Goal: Task Accomplishment & Management: Manage account settings

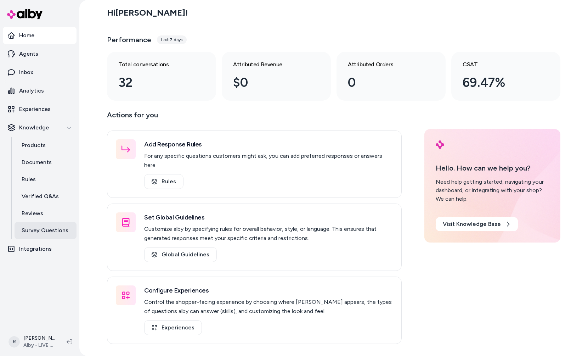
click at [44, 225] on link "Survey Questions" at bounding box center [46, 230] width 62 height 17
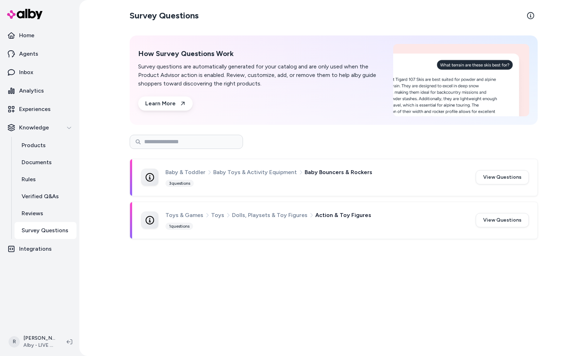
click at [331, 164] on div "Baby & Toddler Baby Toys & Activity Equipment Baby Bouncers & Rockers 3 questio…" at bounding box center [333, 177] width 407 height 36
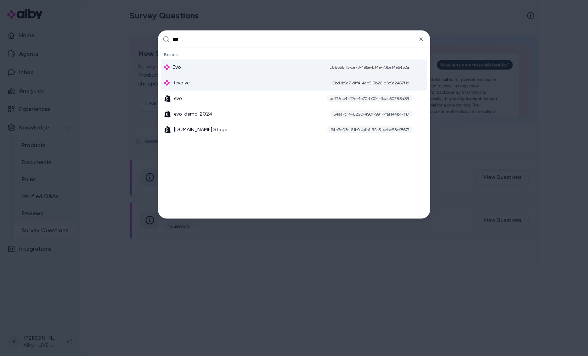
type input "***"
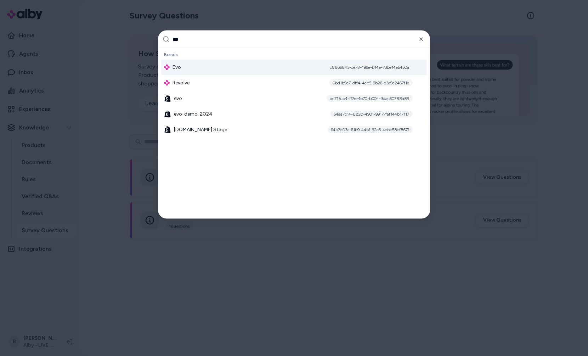
click at [223, 68] on div "Evo c8866843-ce73-496e-b14e-73be14e6450a" at bounding box center [294, 68] width 266 height 16
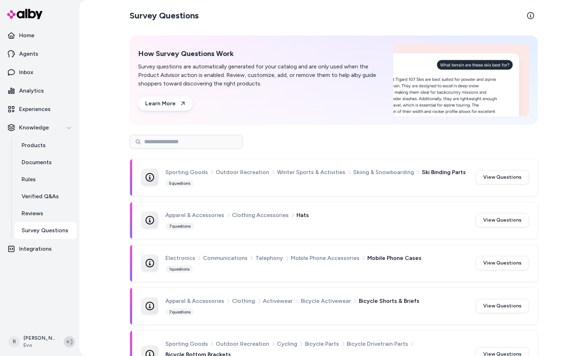
click at [70, 344] on icon at bounding box center [70, 342] width 6 height 6
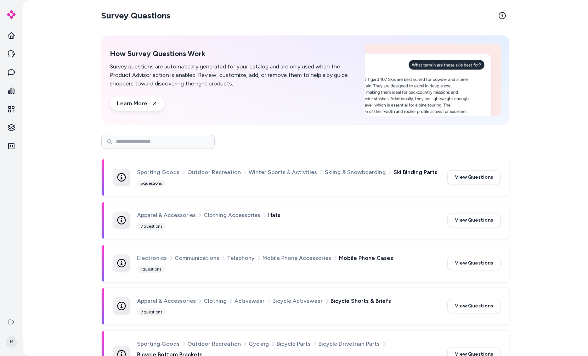
click at [70, 148] on div "Survey Questions How Survey Questions Work Survey questions are automatically g…" at bounding box center [305, 178] width 565 height 356
click at [163, 144] on input at bounding box center [157, 142] width 113 height 14
type input "**********"
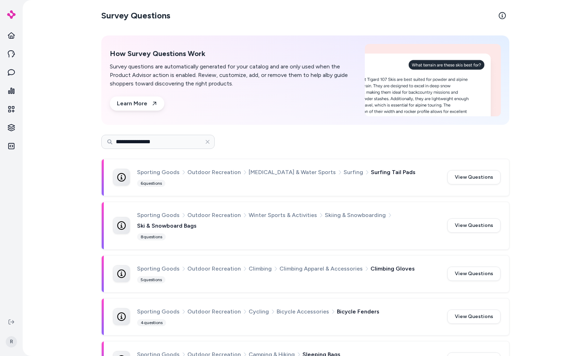
click at [346, 148] on div "**********" at bounding box center [305, 142] width 408 height 14
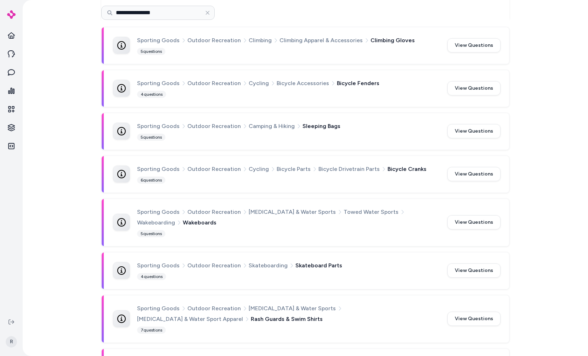
scroll to position [264, 0]
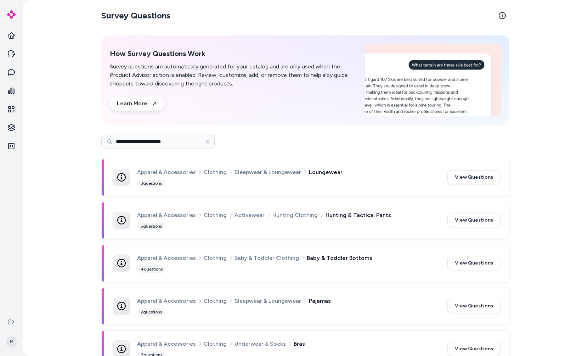
click at [331, 165] on div "Apparel & Accessories Clothing Sleepwear & Loungewear Loungewear 3 questions Vi…" at bounding box center [305, 177] width 407 height 36
click at [159, 181] on div "3 questions" at bounding box center [151, 183] width 28 height 7
click at [159, 184] on div "3 questions" at bounding box center [151, 183] width 28 height 7
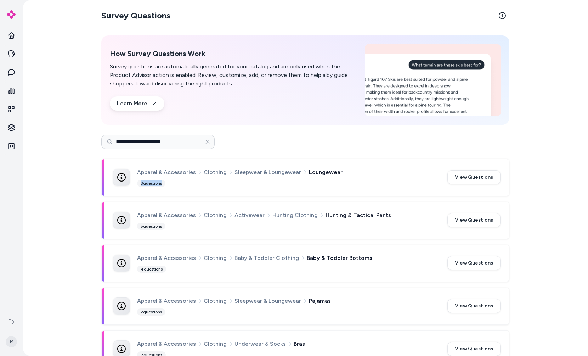
click at [159, 184] on div "3 questions" at bounding box center [151, 183] width 28 height 7
click at [161, 186] on div "3 questions" at bounding box center [151, 183] width 28 height 7
click at [318, 114] on div "How Survey Questions Work Survey questions are automatically generated for your…" at bounding box center [305, 79] width 408 height 89
click at [480, 176] on button "View Questions" at bounding box center [473, 177] width 53 height 14
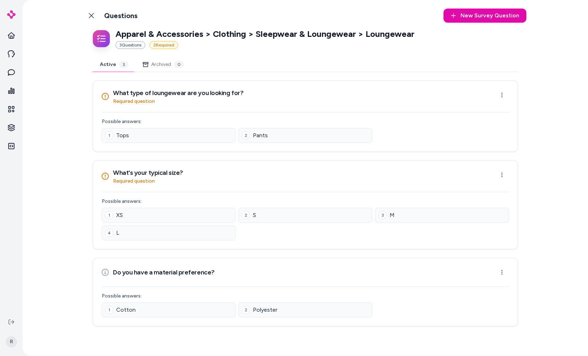
click at [190, 152] on div "What type of loungewear are you looking for? Required question Open menu Possib…" at bounding box center [305, 202] width 425 height 245
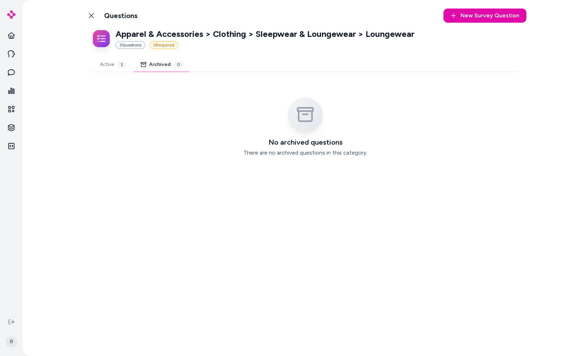
click at [169, 71] on button "Archived 0" at bounding box center [162, 64] width 57 height 14
click at [122, 67] on div "3" at bounding box center [122, 64] width 10 height 7
drag, startPoint x: 174, startPoint y: 69, endPoint x: 158, endPoint y: 69, distance: 16.3
click at [174, 70] on button "Archived 0" at bounding box center [162, 64] width 57 height 14
click at [121, 68] on button "Active 3" at bounding box center [113, 64] width 41 height 14
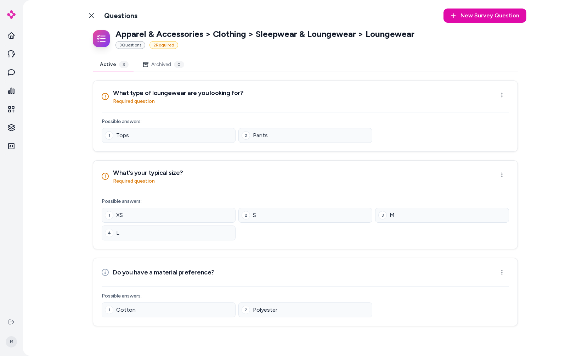
click at [572, 125] on div "Back to Categories Questions New Survey Question New Apparel & Accessories > Cl…" at bounding box center [305, 178] width 565 height 356
click at [502, 96] on html "R Back to Categories Questions New Survey Question New Apparel & Accessories > …" at bounding box center [294, 178] width 588 height 356
click at [502, 97] on html "R Back to Categories Questions New Survey Question New Apparel & Accessories > …" at bounding box center [294, 178] width 588 height 356
click at [504, 99] on html "R Back to Categories Questions New Survey Question New Apparel & Accessories > …" at bounding box center [294, 178] width 588 height 356
click at [506, 100] on html "R Back to Categories Questions New Survey Question New Apparel & Accessories > …" at bounding box center [294, 178] width 588 height 356
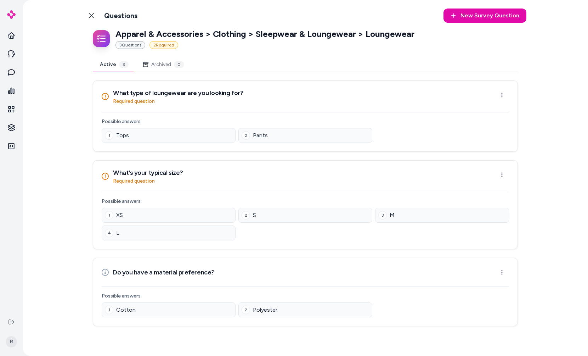
click at [565, 124] on div "Back to Categories Questions New Survey Question New Apparel & Accessories > Cl…" at bounding box center [305, 178] width 565 height 356
drag, startPoint x: 66, startPoint y: 30, endPoint x: 87, endPoint y: 23, distance: 22.3
click at [66, 31] on div "Back to Categories Questions New Survey Question New Apparel & Accessories > Cl…" at bounding box center [305, 178] width 565 height 356
click at [89, 18] on link "Back to Categories" at bounding box center [91, 16] width 14 height 14
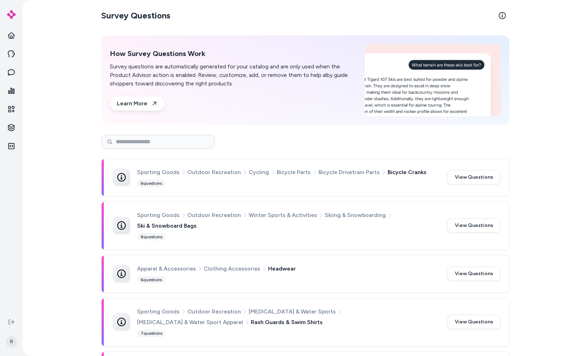
click at [68, 156] on div "Survey Questions How Survey Questions Work Survey questions are automatically g…" at bounding box center [305, 178] width 565 height 356
drag, startPoint x: 120, startPoint y: 191, endPoint x: 117, endPoint y: 186, distance: 6.1
click at [118, 188] on div "Sporting Goods Outdoor Recreation Cycling Bicycle Parts Bicycle Drivetrain Part…" at bounding box center [305, 177] width 407 height 36
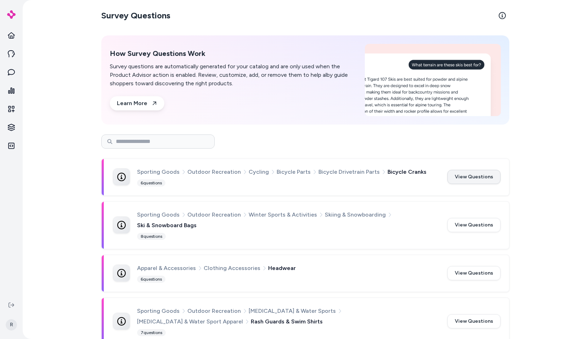
click at [451, 175] on button "View Questions" at bounding box center [473, 177] width 53 height 14
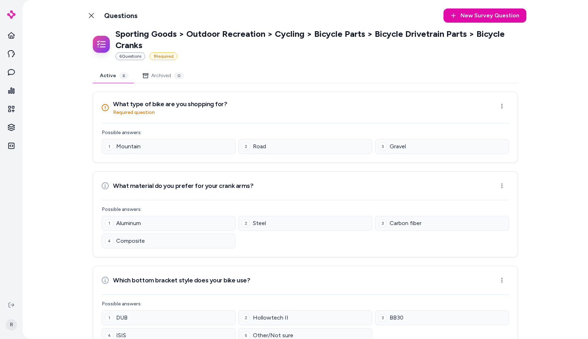
click at [239, 76] on div "Active 6 Archived 0" at bounding box center [305, 76] width 425 height 15
click at [499, 102] on html "R Back to Categories Questions New Survey Question New Sporting Goods > Outdoor…" at bounding box center [294, 169] width 588 height 339
click at [488, 120] on div "Edit Question" at bounding box center [476, 123] width 57 height 13
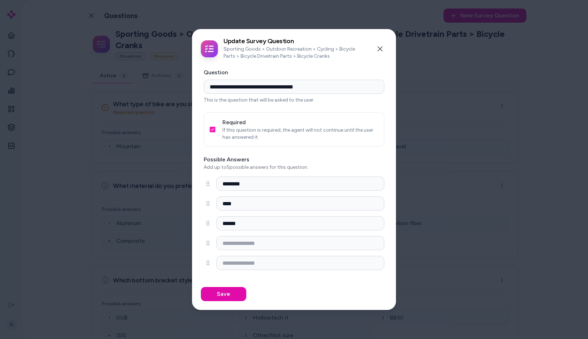
click at [209, 182] on icon "button" at bounding box center [207, 184] width 3 height 5
click at [169, 116] on div at bounding box center [294, 169] width 588 height 339
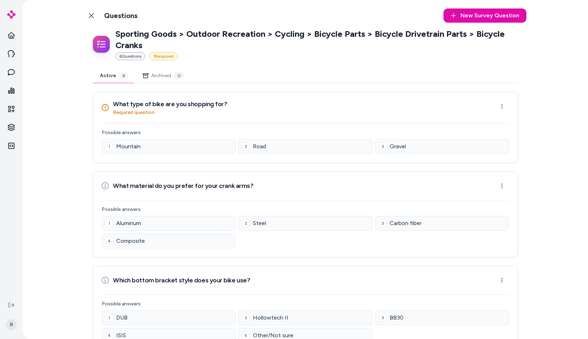
click at [508, 109] on div "What type of bike are you shopping for? Required question Open menu" at bounding box center [305, 107] width 424 height 31
click at [502, 107] on html "R Back to Categories Questions New Survey Question New Sporting Goods > Outdoor…" at bounding box center [294, 169] width 588 height 339
click at [482, 119] on div "Edit Question" at bounding box center [476, 123] width 57 height 13
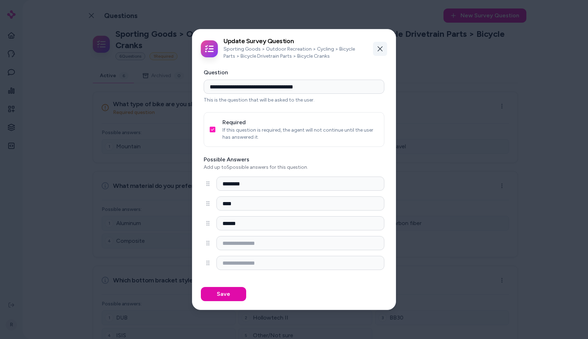
click at [380, 46] on icon "button" at bounding box center [380, 49] width 6 height 6
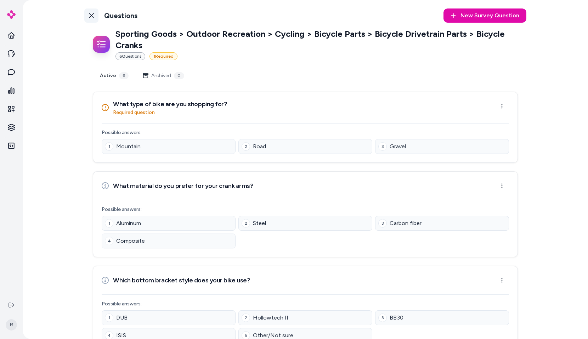
click at [89, 15] on icon at bounding box center [92, 16] width 6 height 6
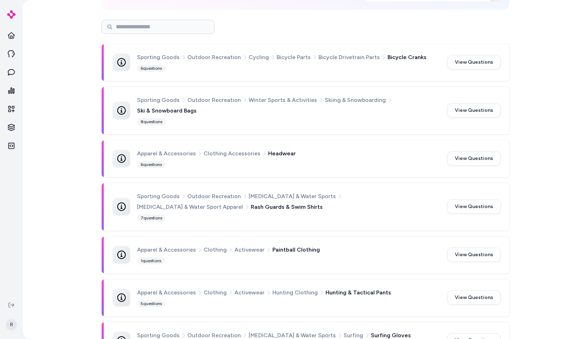
scroll to position [162, 0]
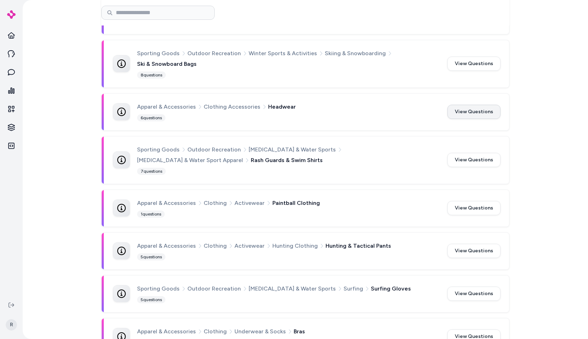
click at [484, 105] on button "View Questions" at bounding box center [473, 112] width 53 height 14
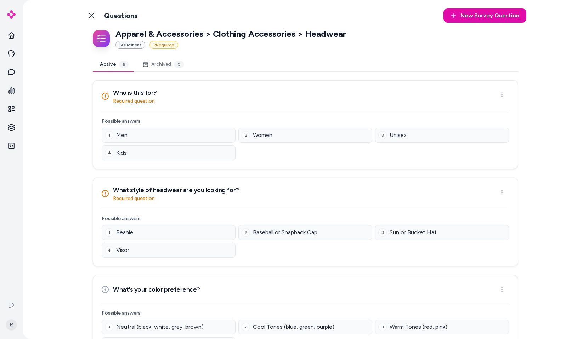
click at [492, 95] on div "Who is this for? Required question Open menu" at bounding box center [305, 96] width 407 height 17
click at [498, 96] on html "R Back to Categories Questions New Survey Question New Apparel & Accessories > …" at bounding box center [294, 169] width 588 height 339
click at [488, 109] on div "Edit Question" at bounding box center [476, 111] width 57 height 13
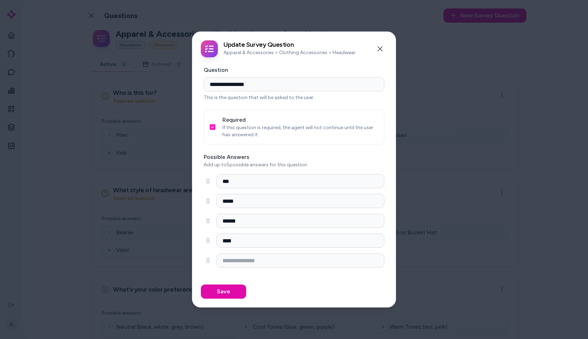
click at [251, 155] on label "Possible Answers" at bounding box center [294, 157] width 181 height 9
click at [377, 49] on button "Close" at bounding box center [380, 49] width 14 height 14
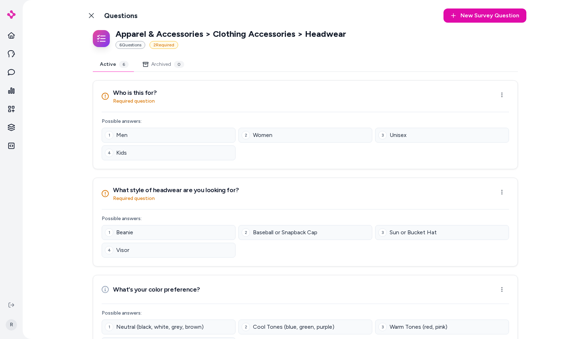
click at [207, 60] on div "Active 6 Archived 0" at bounding box center [305, 64] width 425 height 15
drag, startPoint x: 180, startPoint y: 80, endPoint x: 586, endPoint y: 77, distance: 405.9
click at [211, 117] on div "Active 6 Archived 0 Who is this for? Required question Open menu Possible answe…" at bounding box center [305, 342] width 425 height 570
click at [548, 101] on div "Back to Categories Questions New Survey Question New Apparel & Accessories > Cl…" at bounding box center [305, 169] width 565 height 339
click at [506, 94] on html "R Back to Categories Questions New Survey Question New Apparel & Accessories > …" at bounding box center [294, 169] width 588 height 339
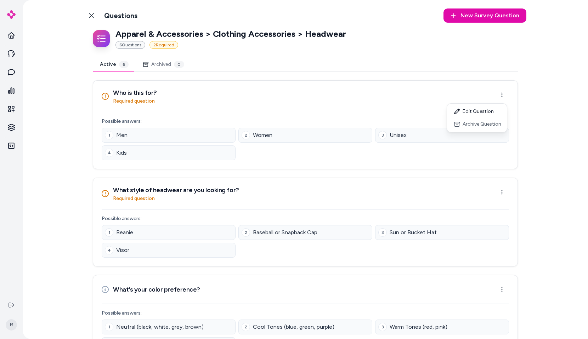
click at [517, 100] on html "R Back to Categories Questions New Survey Question New Apparel & Accessories > …" at bounding box center [294, 169] width 588 height 339
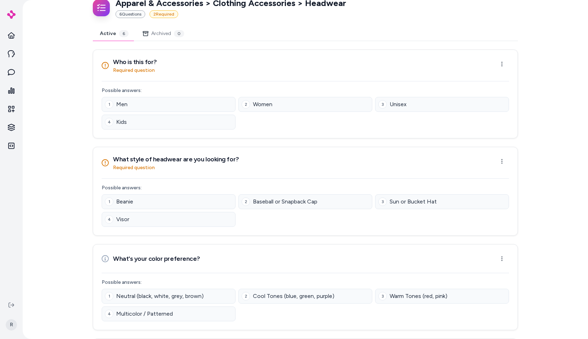
scroll to position [77, 0]
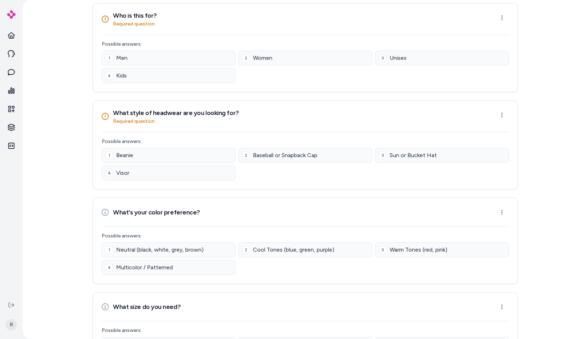
click at [544, 109] on div "Back to Categories Questions New Survey Question New Apparel & Accessories > Cl…" at bounding box center [305, 169] width 565 height 339
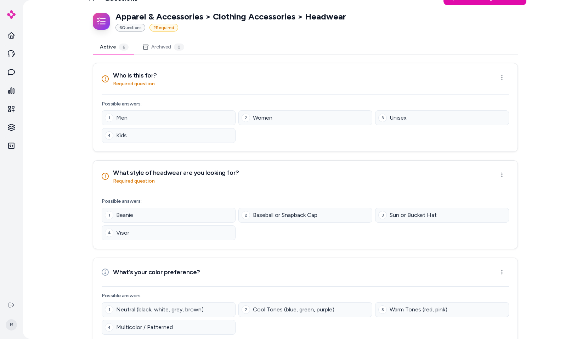
scroll to position [0, 0]
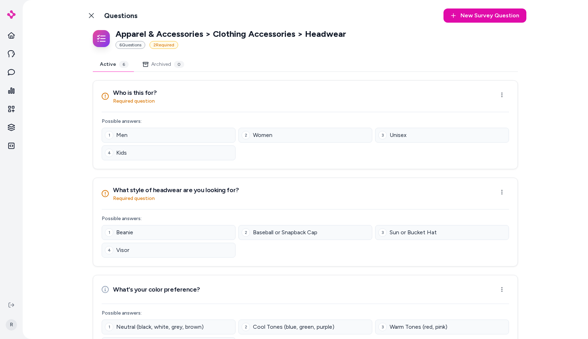
click at [60, 123] on div "Back to Categories Questions New Survey Question New Apparel & Accessories > Cl…" at bounding box center [305, 169] width 565 height 339
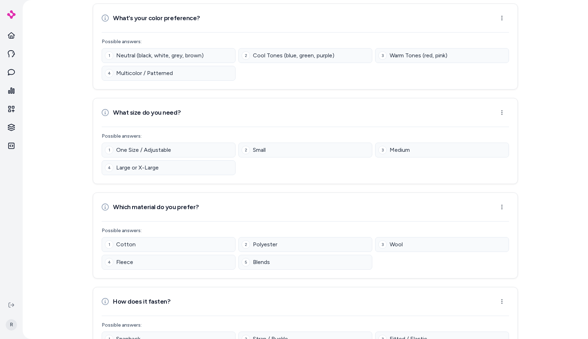
scroll to position [294, 0]
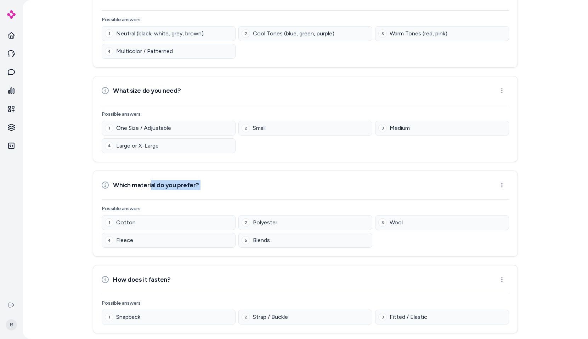
drag, startPoint x: 147, startPoint y: 185, endPoint x: 480, endPoint y: 166, distance: 333.5
click at [477, 165] on div "Who is this for? Required question Open menu Possible answers: 1 Men 2 Women 3 …" at bounding box center [305, 60] width 425 height 547
drag, startPoint x: 494, startPoint y: 175, endPoint x: 497, endPoint y: 178, distance: 4.3
click at [494, 176] on div "Which material do you prefer? Open menu" at bounding box center [305, 185] width 424 height 28
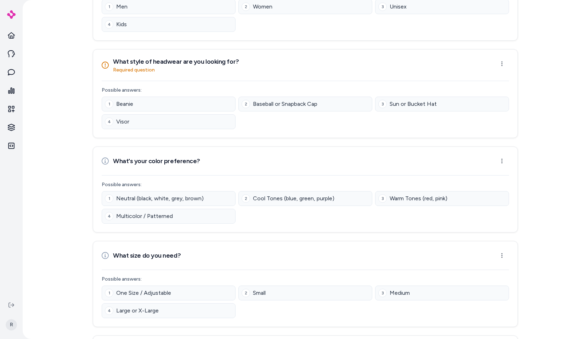
scroll to position [124, 0]
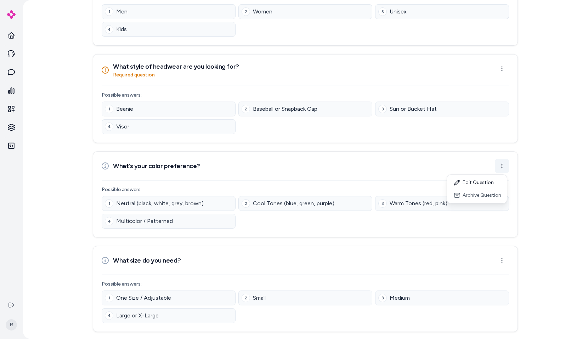
click at [497, 165] on html "R Back to Categories Questions New Survey Question New Apparel & Accessories > …" at bounding box center [294, 169] width 588 height 339
click at [488, 181] on div "Edit Question" at bounding box center [476, 182] width 57 height 13
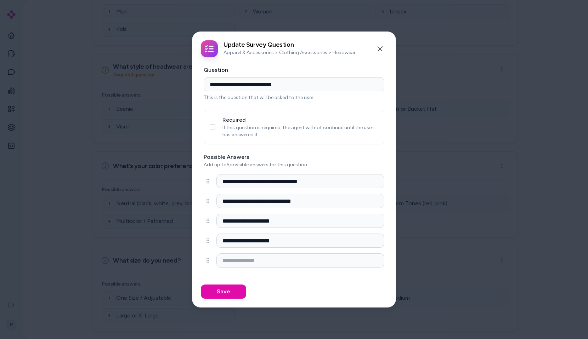
click at [211, 125] on button "Required" at bounding box center [213, 127] width 6 height 6
drag, startPoint x: 228, startPoint y: 294, endPoint x: 238, endPoint y: 298, distance: 9.7
click at [228, 294] on button "Save" at bounding box center [223, 292] width 45 height 14
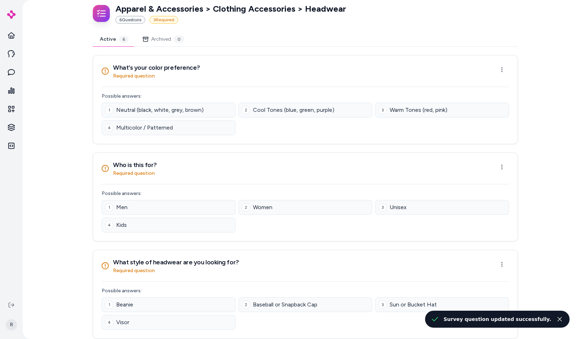
scroll to position [24, 0]
click at [505, 74] on html "R Back to Categories Questions New Survey Question New Apparel & Accessories > …" at bounding box center [294, 169] width 588 height 339
click at [492, 87] on div "Edit Question" at bounding box center [476, 87] width 57 height 13
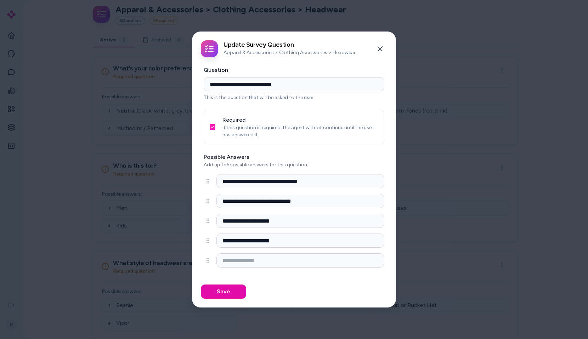
click at [214, 129] on button "Required" at bounding box center [213, 127] width 6 height 6
drag, startPoint x: 218, startPoint y: 293, endPoint x: 223, endPoint y: 293, distance: 5.0
click at [218, 293] on button "Save" at bounding box center [223, 292] width 45 height 14
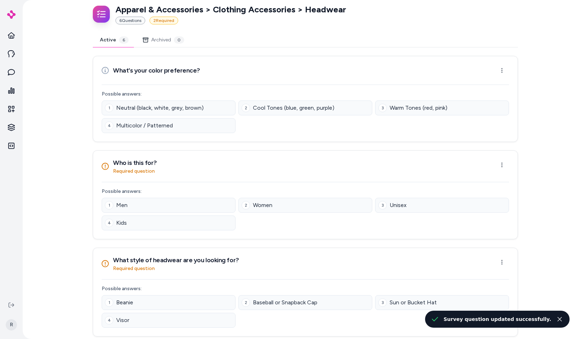
click at [80, 130] on div "Back to Categories Questions New Survey Question New Apparel & Accessories > Cl…" at bounding box center [305, 292] width 453 height 633
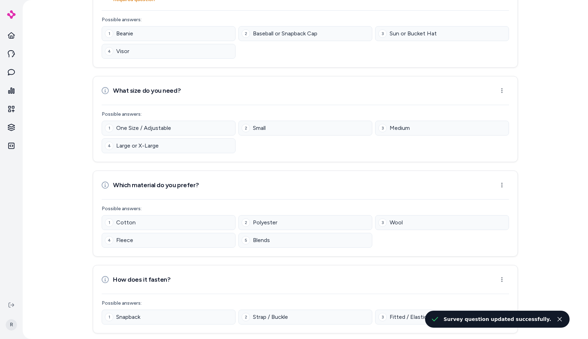
scroll to position [0, 0]
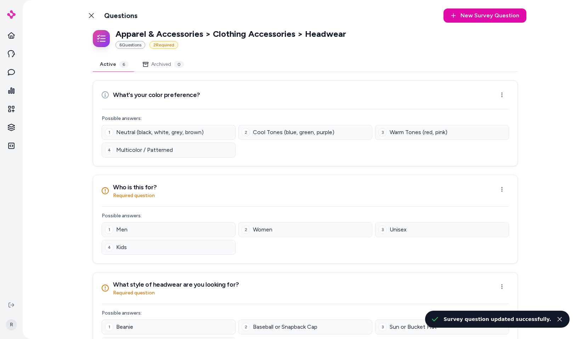
click at [337, 132] on div "2 Cool Tones (blue, green, purple)" at bounding box center [305, 132] width 134 height 15
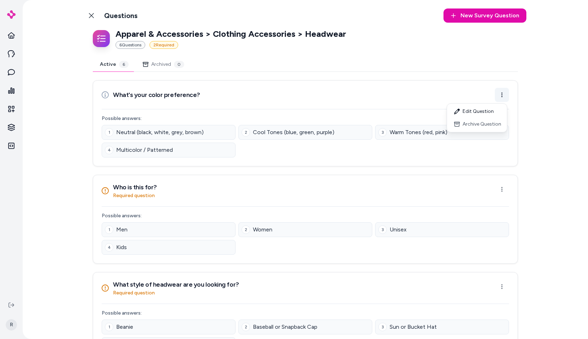
click at [503, 98] on html "R Back to Categories Questions New Survey Question New Apparel & Accessories > …" at bounding box center [294, 169] width 588 height 339
click at [456, 92] on html "R Back to Categories Questions New Survey Question New Apparel & Accessories > …" at bounding box center [294, 169] width 588 height 339
click at [90, 133] on div "Apparel & Accessories > Clothing Accessories > Headwear 6 Question s 2 Required…" at bounding box center [305, 327] width 442 height 599
click at [102, 96] on icon at bounding box center [105, 94] width 7 height 7
click at [79, 117] on div "Back to Categories Questions New Survey Question New Apparel & Accessories > Cl…" at bounding box center [305, 316] width 453 height 633
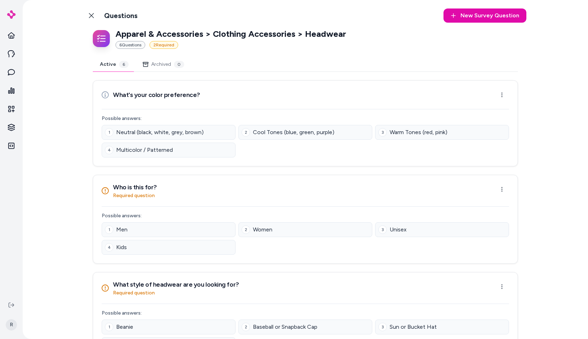
click at [179, 145] on div "4 Multicolor / Patterned" at bounding box center [169, 150] width 134 height 15
click at [70, 120] on div "Back to Categories Questions New Survey Question New Apparel & Accessories > Cl…" at bounding box center [305, 169] width 565 height 339
click at [11, 132] on html "Knowledge Knowledge R Back to Categories Questions New Survey Question New Appa…" at bounding box center [294, 169] width 588 height 339
drag, startPoint x: 53, startPoint y: 269, endPoint x: 21, endPoint y: 172, distance: 102.0
click at [53, 268] on html "R Back to Categories Questions New Survey Question New Apparel & Accessories > …" at bounding box center [294, 169] width 588 height 339
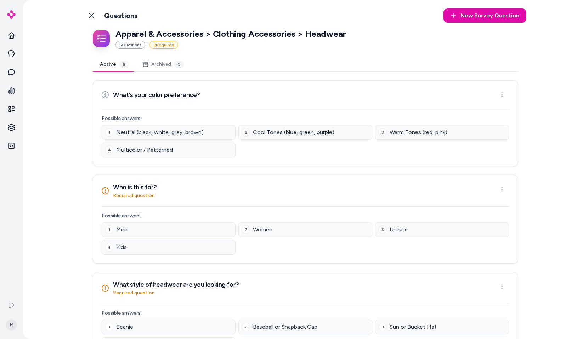
drag, startPoint x: 15, startPoint y: 144, endPoint x: 32, endPoint y: 144, distance: 16.6
click at [504, 87] on html "Integrations Integrations R Back to Categories Questions New Survey Question Ne…" at bounding box center [294, 169] width 588 height 339
click at [483, 113] on div "Edit Question" at bounding box center [476, 111] width 57 height 13
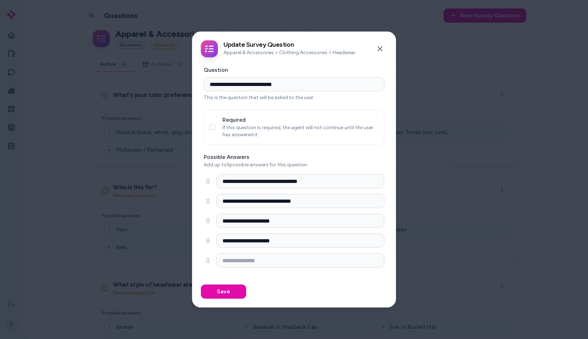
click at [238, 146] on div "**********" at bounding box center [293, 169] width 203 height 215
click at [382, 71] on div "**********" at bounding box center [294, 83] width 181 height 35
click at [381, 47] on icon "button" at bounding box center [380, 49] width 6 height 6
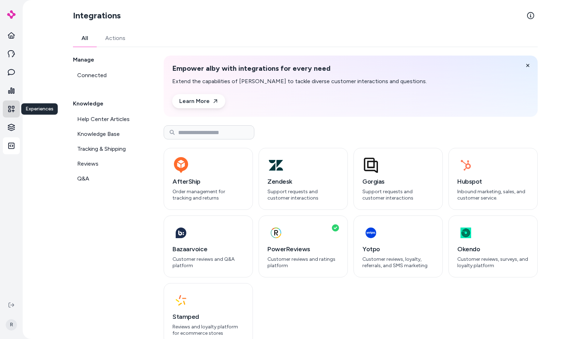
click at [13, 109] on icon at bounding box center [11, 109] width 7 height 7
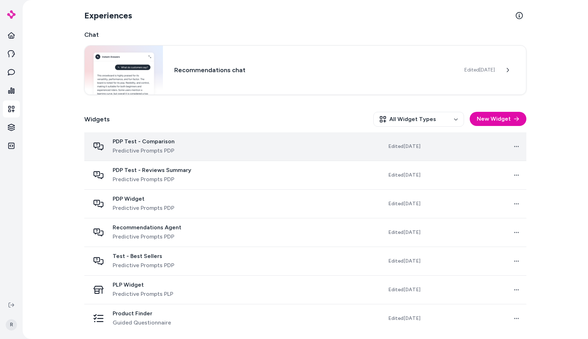
click at [220, 142] on div "PDP Test - Comparison Predictive Prompts PDP" at bounding box center [164, 146] width 148 height 17
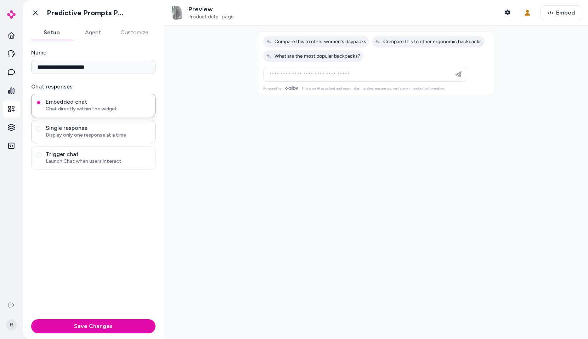
click at [113, 133] on span "Display only one response at a time" at bounding box center [98, 135] width 105 height 7
click at [41, 132] on button "Single response Display only one response at a time" at bounding box center [39, 129] width 6 height 6
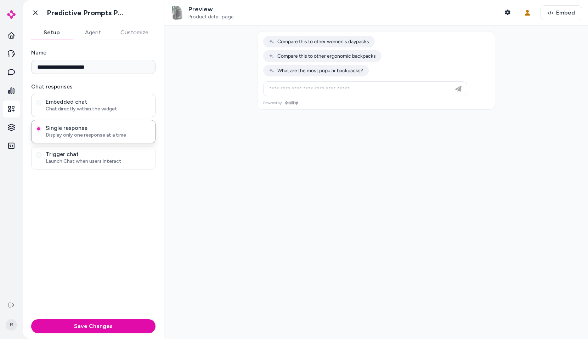
click at [115, 103] on span "Embedded chat" at bounding box center [98, 101] width 105 height 7
click at [41, 103] on button "Embedded chat Chat directly within the widget" at bounding box center [39, 103] width 6 height 6
click at [14, 143] on icon at bounding box center [11, 145] width 7 height 7
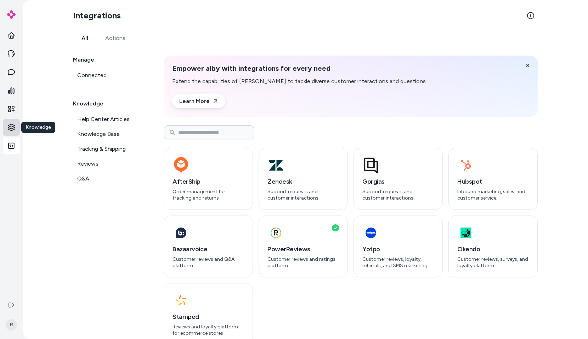
click at [10, 128] on html "Knowledge Knowledge R Integrations All Actions Manage Connected Knowledge Help …" at bounding box center [294, 169] width 588 height 339
click at [51, 129] on link "Products" at bounding box center [51, 127] width 52 height 13
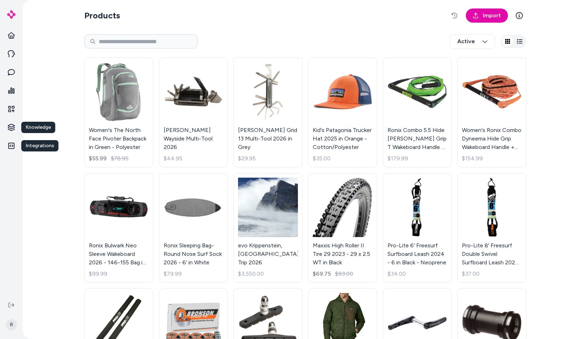
click at [1, 133] on div "Knowledge Knowledge Integrations Integrations" at bounding box center [11, 148] width 23 height 297
click at [11, 147] on icon at bounding box center [11, 145] width 7 height 7
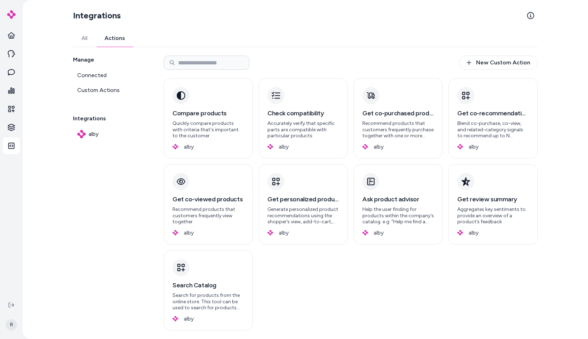
click at [113, 39] on link "Actions" at bounding box center [115, 38] width 38 height 17
